Goal: Task Accomplishment & Management: Use online tool/utility

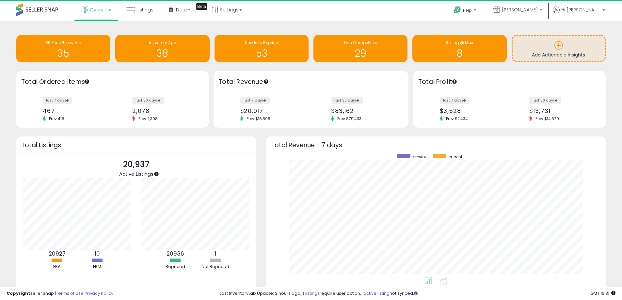
scroll to position [326467, 326264]
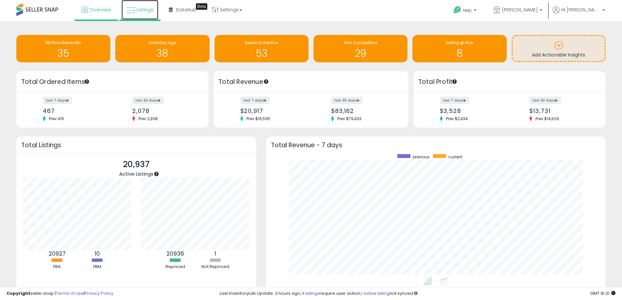
click at [137, 10] on span "Listings" at bounding box center [145, 10] width 17 height 7
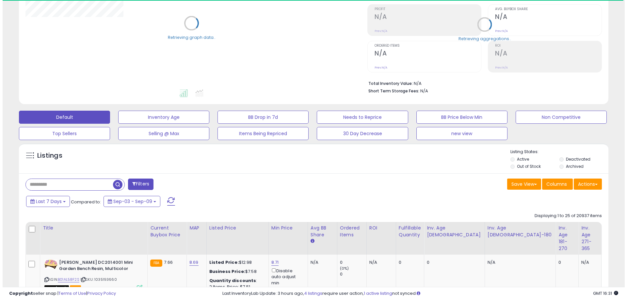
scroll to position [98, 0]
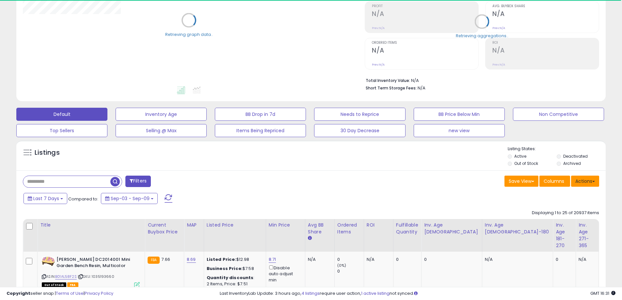
click at [593, 185] on button "Actions" at bounding box center [585, 181] width 28 height 11
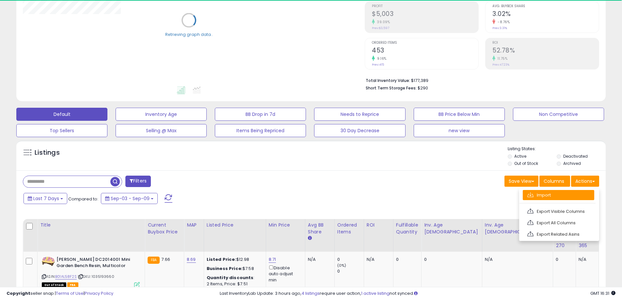
click at [555, 197] on link "Import" at bounding box center [559, 195] width 72 height 10
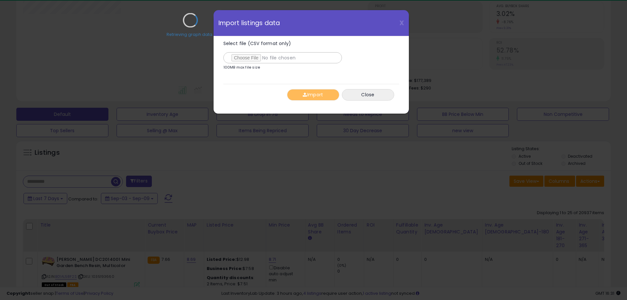
click at [249, 57] on div "Retrieving graph data.." at bounding box center [190, 25] width 345 height 134
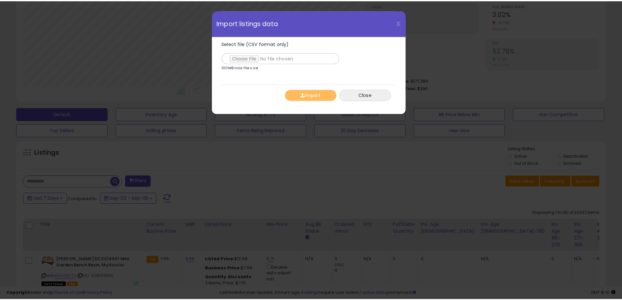
scroll to position [134, 345]
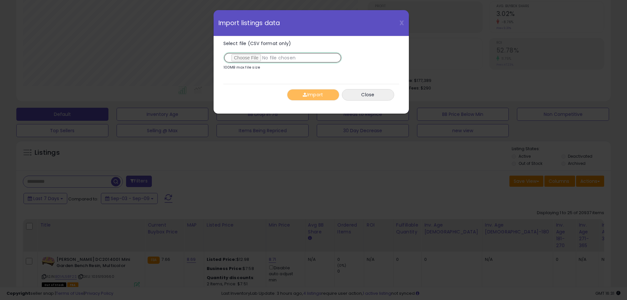
click at [250, 58] on input "Select file (CSV format only)" at bounding box center [282, 57] width 119 height 11
type input "**********"
click at [328, 97] on button "Import" at bounding box center [313, 94] width 52 height 11
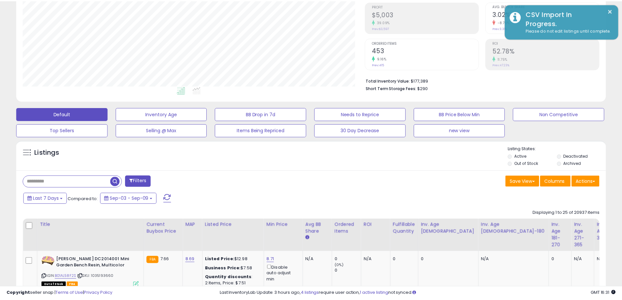
scroll to position [326457, 326249]
